Goal: Task Accomplishment & Management: Manage account settings

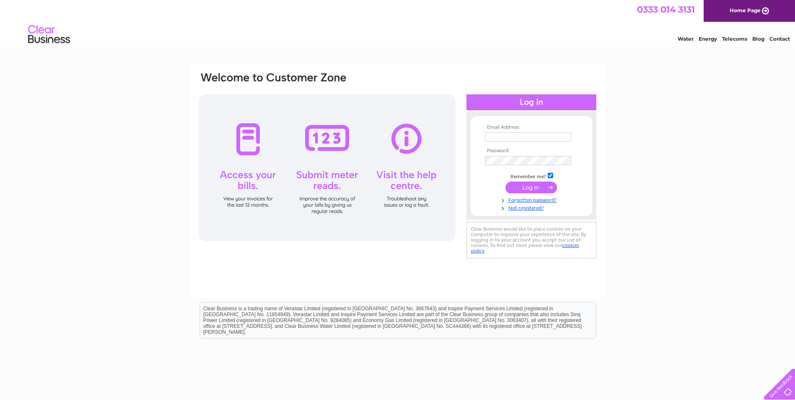
type input "[PERSON_NAME][EMAIL_ADDRESS][DOMAIN_NAME]"
click at [525, 186] on input "submit" at bounding box center [531, 187] width 52 height 12
click at [521, 190] on input "submit" at bounding box center [531, 187] width 52 height 12
drag, startPoint x: 563, startPoint y: 137, endPoint x: 461, endPoint y: 141, distance: 101.9
click at [461, 141] on div "Email Address: rhona@thedancebank.co.uk Password:" at bounding box center [397, 170] width 399 height 198
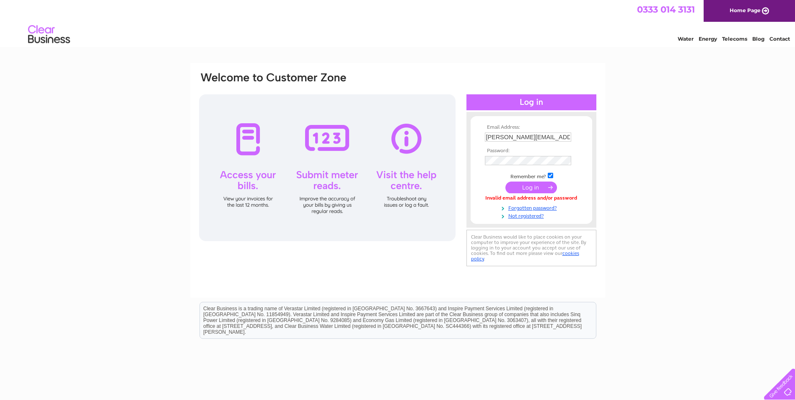
click at [461, 141] on div "Email Address: rhona@thedancebank.co.uk Password:" at bounding box center [397, 169] width 399 height 197
drag, startPoint x: 562, startPoint y: 136, endPoint x: 532, endPoint y: 137, distance: 30.2
click at [532, 137] on input "[PERSON_NAME][EMAIL_ADDRESS][DOMAIN_NAME]" at bounding box center [528, 137] width 87 height 10
drag, startPoint x: 526, startPoint y: 137, endPoint x: 501, endPoint y: 135, distance: 24.8
click at [501, 135] on input "[PERSON_NAME][EMAIL_ADDRESS][DOMAIN_NAME]" at bounding box center [528, 137] width 87 height 10
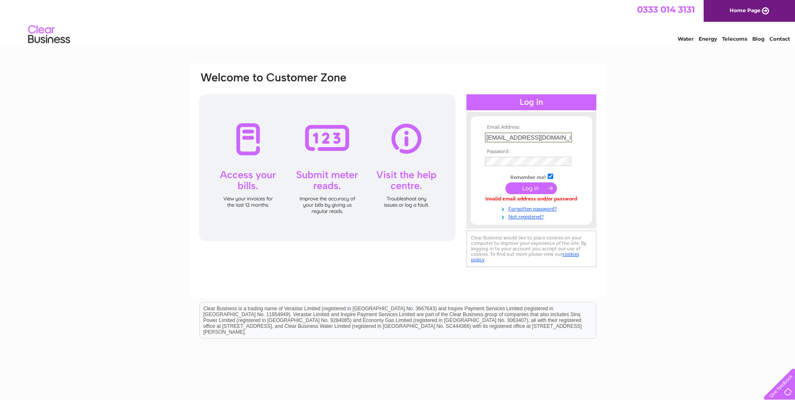
type input "[EMAIL_ADDRESS][DOMAIN_NAME]"
click at [643, 140] on div "Email Address: rhonamcnab@aol.com Password:" at bounding box center [397, 252] width 795 height 378
click at [528, 188] on input "submit" at bounding box center [531, 187] width 52 height 12
type input "[PERSON_NAME][EMAIL_ADDRESS][DOMAIN_NAME]"
click at [481, 163] on form "Email Address: [PERSON_NAME][EMAIL_ADDRESS][DOMAIN_NAME] Password:" at bounding box center [532, 168] width 122 height 88
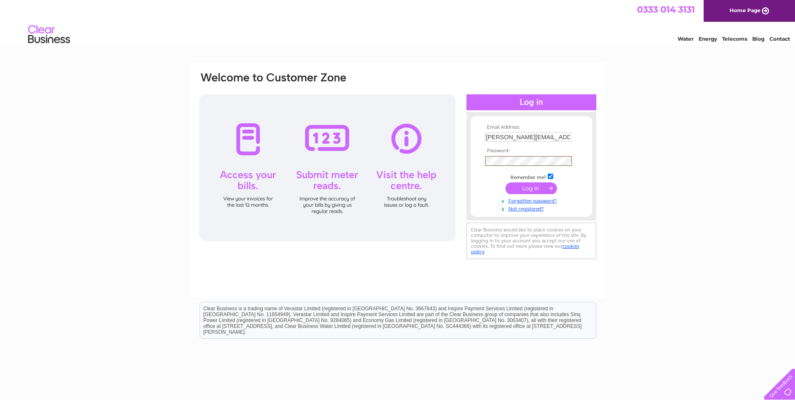
click at [481, 163] on form "Email Address: rhona@thedancebank.co.uk Password:" at bounding box center [532, 168] width 122 height 88
click at [481, 163] on form "Email Address: rhona@thedancebank.co.uk Password:" at bounding box center [532, 167] width 122 height 87
click at [603, 159] on div "Email Address: rhona@thedancebank.co.uk Password:" at bounding box center [397, 180] width 415 height 235
click at [535, 188] on input "submit" at bounding box center [531, 187] width 52 height 12
